Goal: Navigation & Orientation: Go to known website

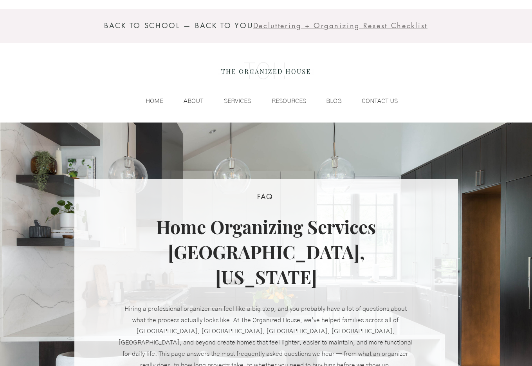
click at [272, 68] on img at bounding box center [266, 70] width 96 height 31
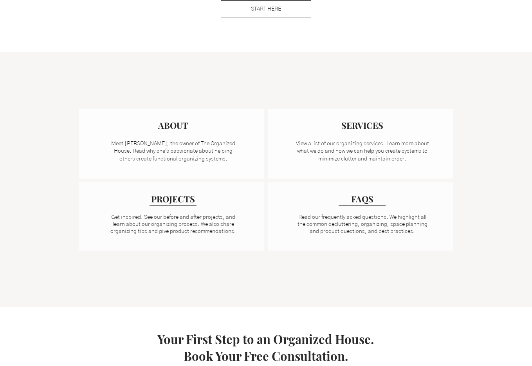
scroll to position [615, 0]
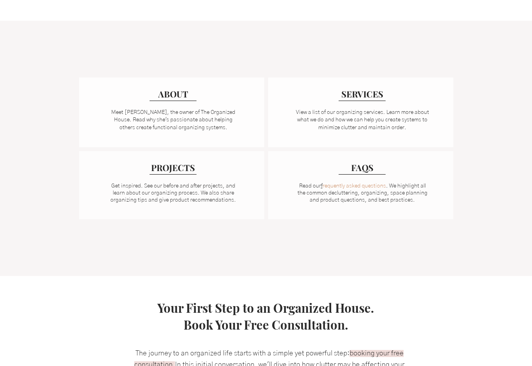
scroll to position [560, 0]
